Goal: Task Accomplishment & Management: Manage account settings

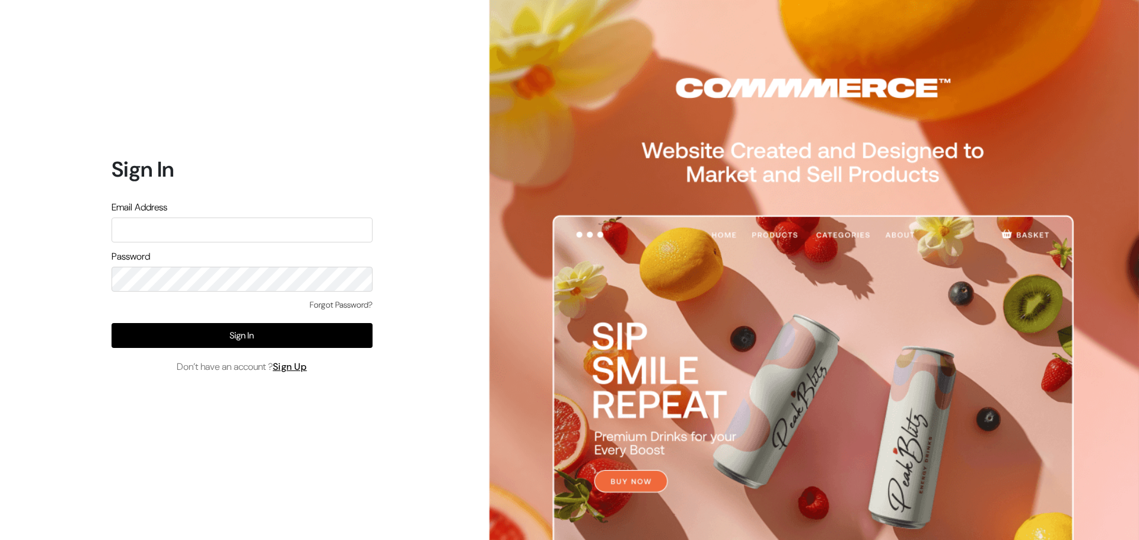
drag, startPoint x: 0, startPoint y: 0, endPoint x: 198, endPoint y: 258, distance: 325.3
click at [198, 258] on div "Password" at bounding box center [242, 271] width 261 height 42
click at [162, 226] on input "text" at bounding box center [242, 230] width 261 height 25
type input "noorpetkar@gmail.com"
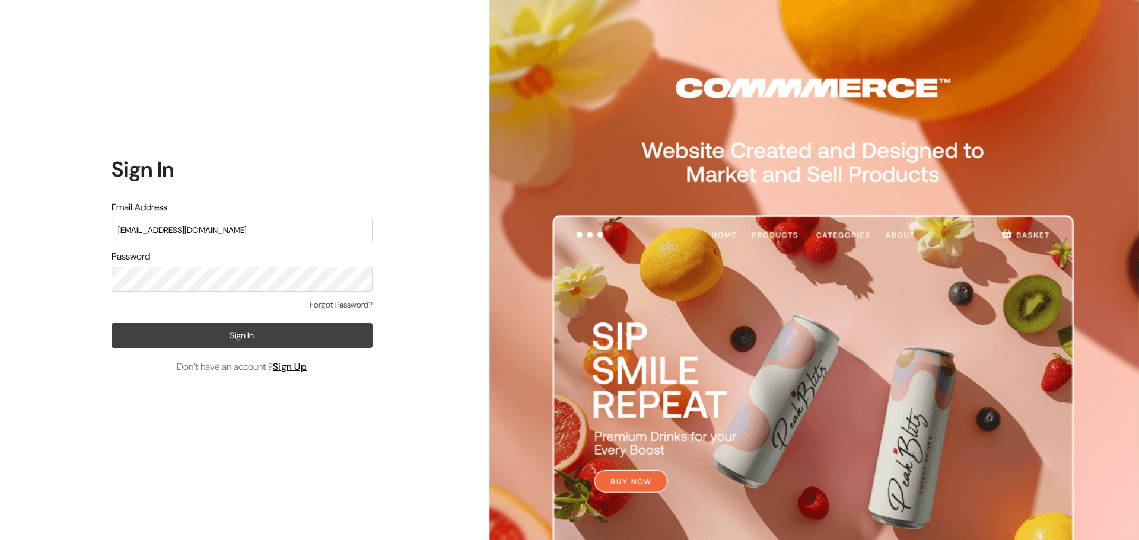
click at [211, 330] on button "Sign In" at bounding box center [242, 335] width 261 height 25
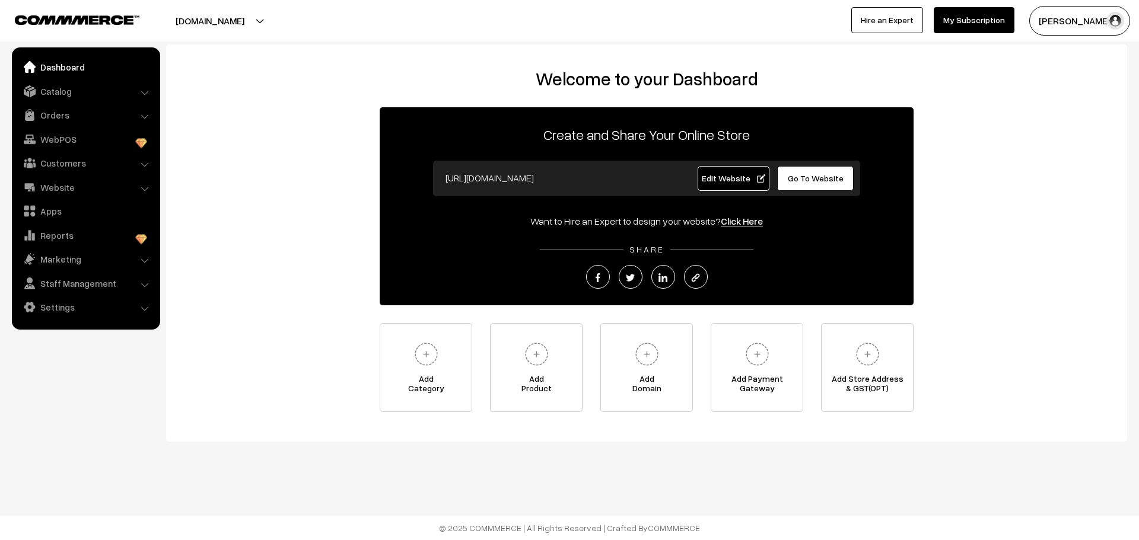
click at [728, 179] on span "Edit Website" at bounding box center [733, 178] width 63 height 10
click at [761, 367] on img at bounding box center [757, 354] width 33 height 33
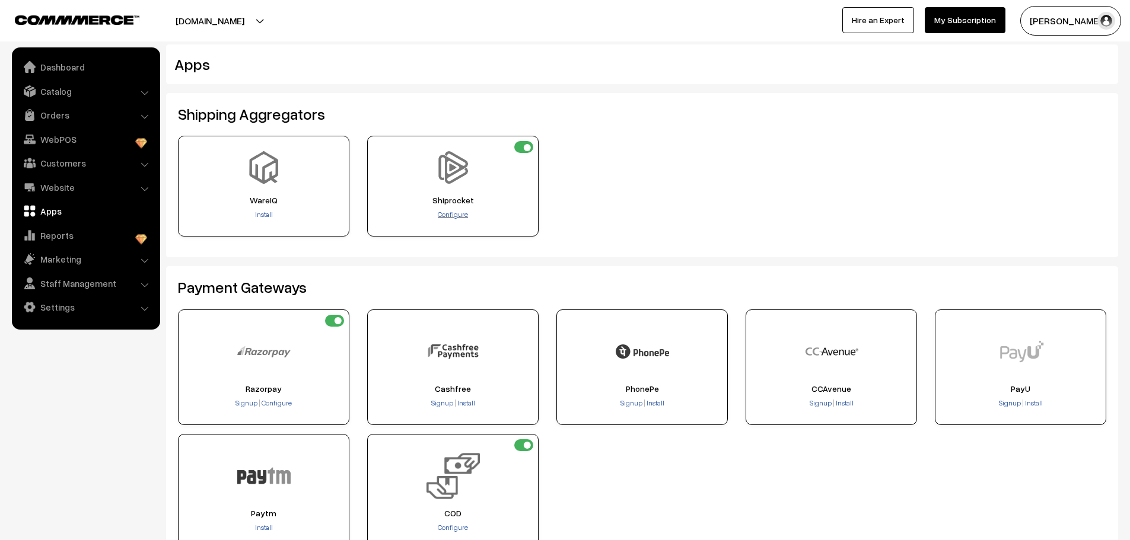
click at [455, 214] on span "Configure" at bounding box center [453, 214] width 30 height 9
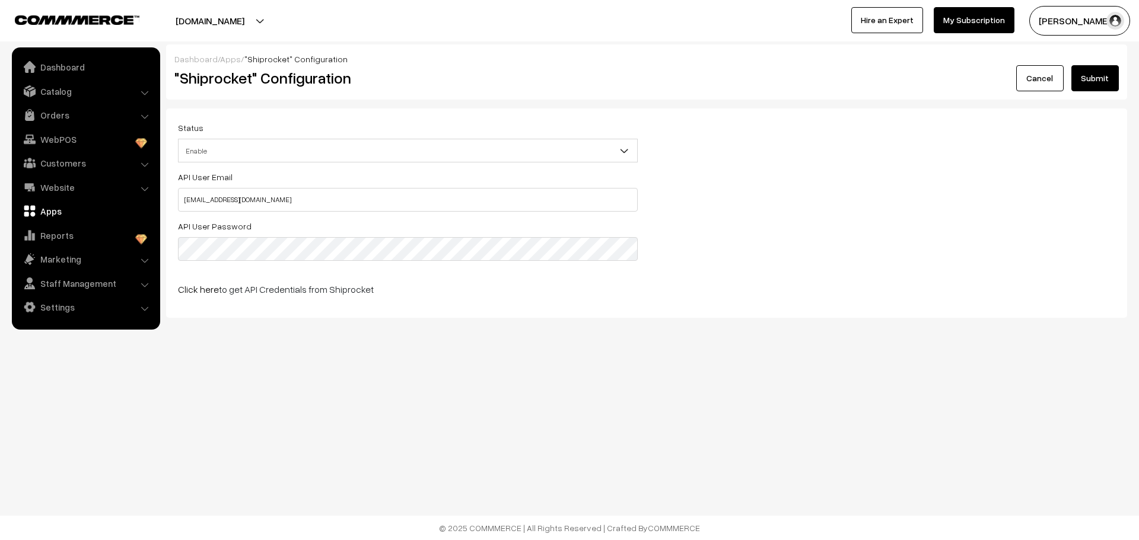
click at [286, 385] on div "Dashboard / Apps / "Shiprocket" Configuration "Shiprocket" Configuration Cancel…" at bounding box center [569, 197] width 1139 height 395
click at [1098, 78] on button "Submit" at bounding box center [1094, 78] width 47 height 26
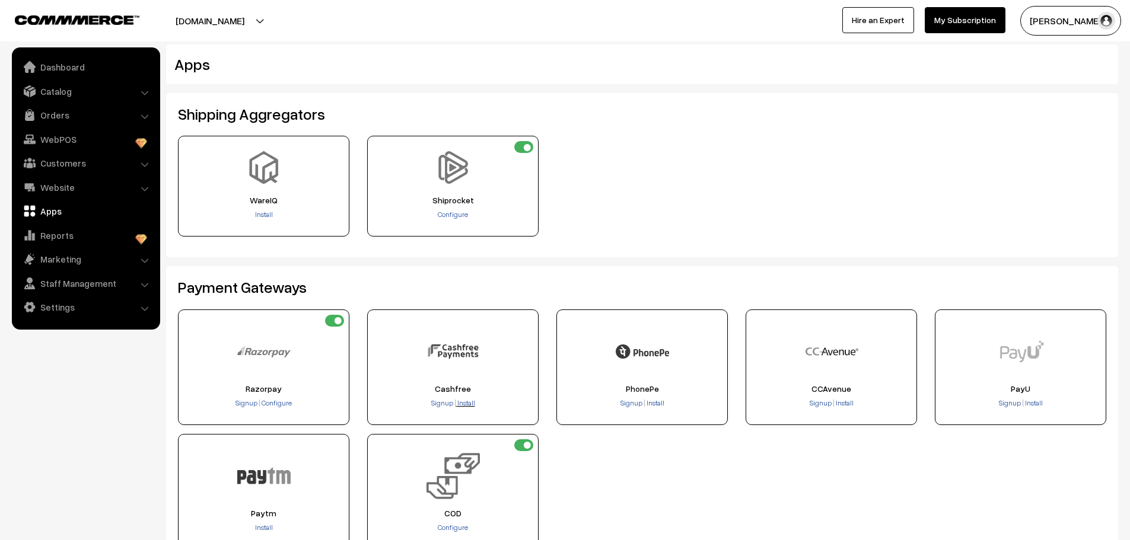
click at [464, 402] on span "Install" at bounding box center [466, 403] width 18 height 9
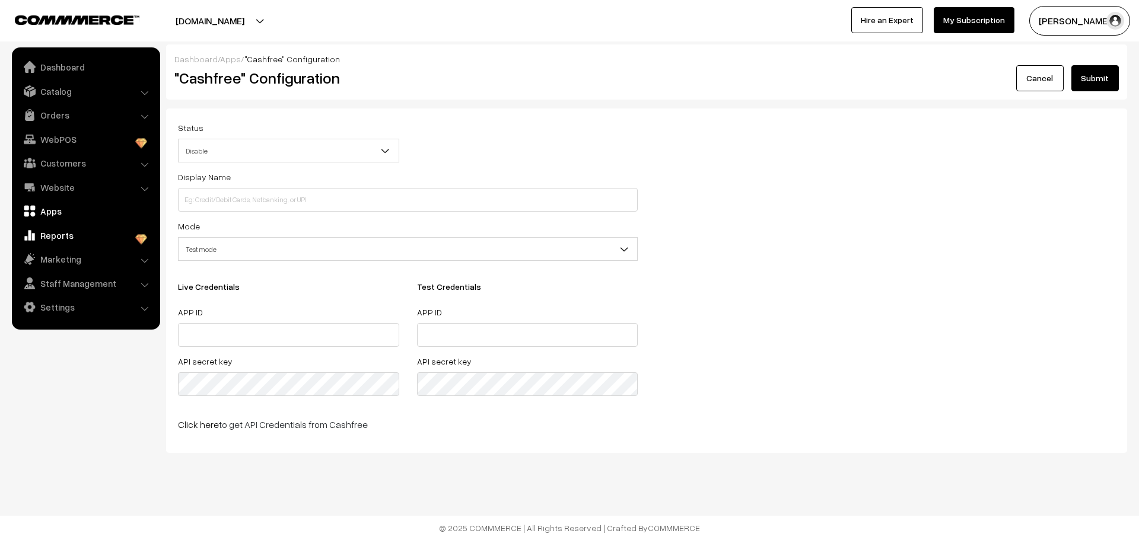
click at [63, 238] on link "Reports" at bounding box center [85, 235] width 141 height 21
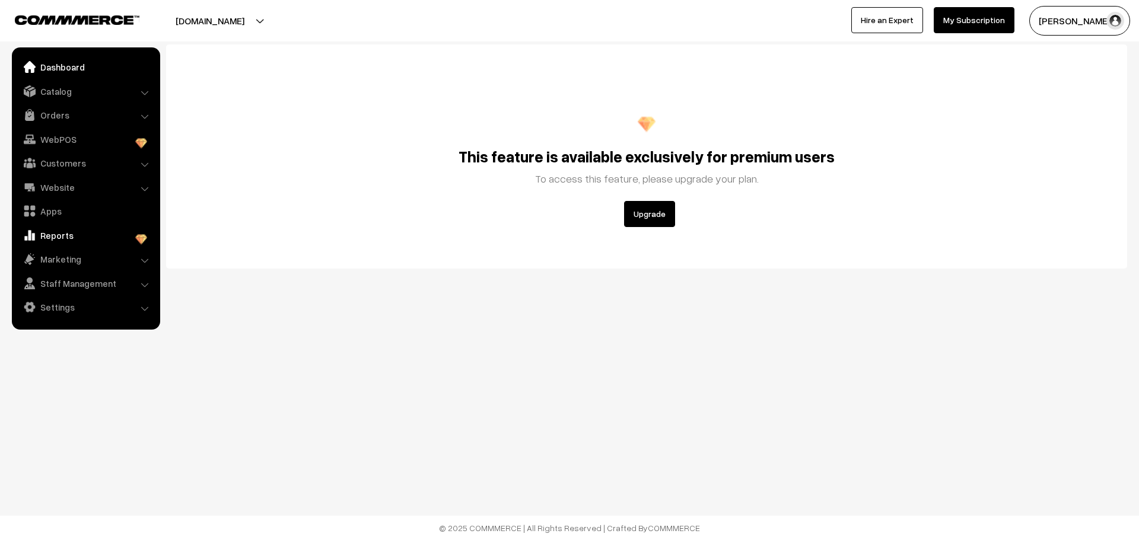
click at [63, 59] on link "Dashboard" at bounding box center [85, 66] width 141 height 21
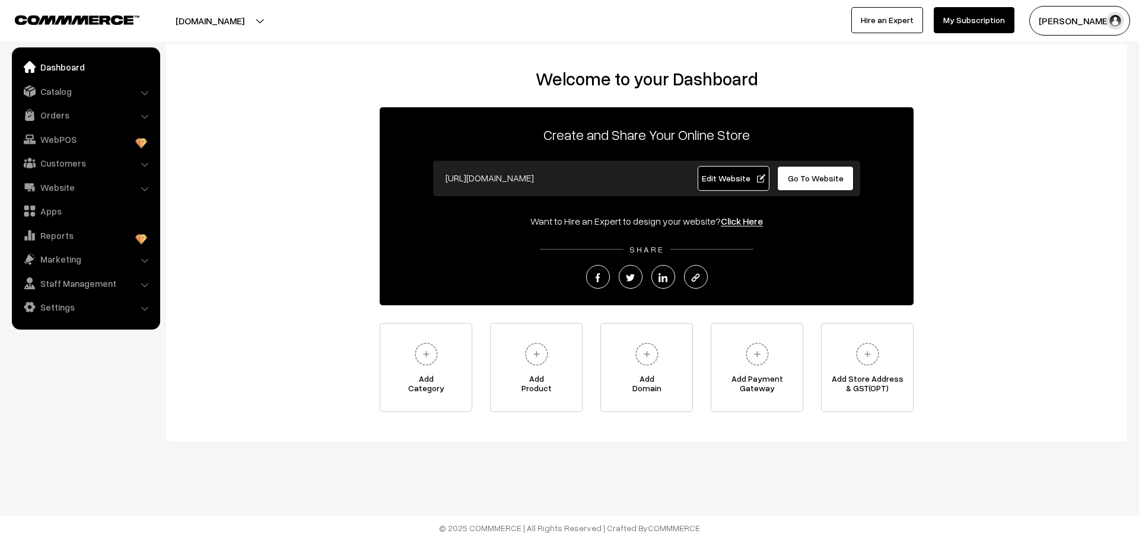
click at [305, 178] on div "Welcome to your Dashboard Create and Share Your Online Store [URL][DOMAIN_NAME]…" at bounding box center [646, 240] width 937 height 344
